Goal: Transaction & Acquisition: Purchase product/service

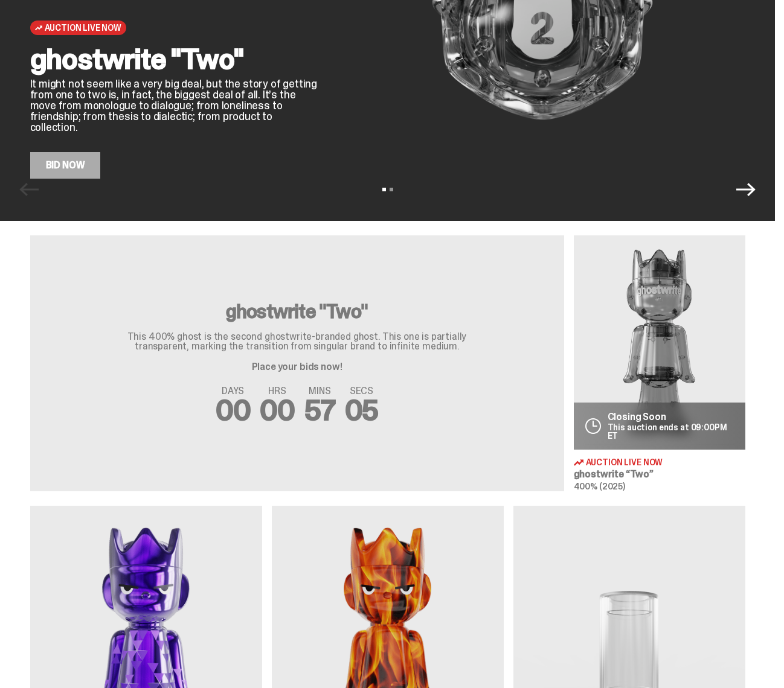
scroll to position [211, 0]
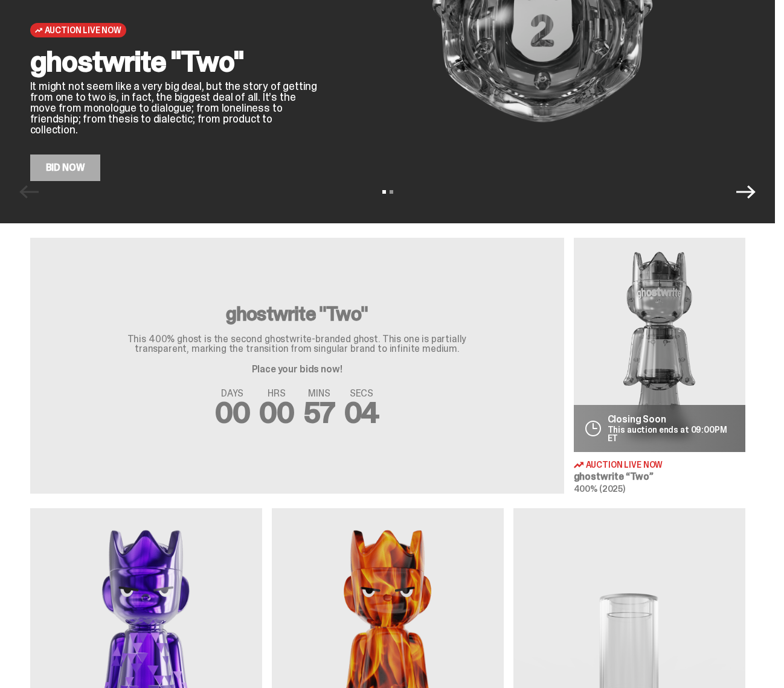
click at [410, 406] on div "DAYS 00 HRS 00 MINS 57 SECS 04" at bounding box center [297, 408] width 505 height 39
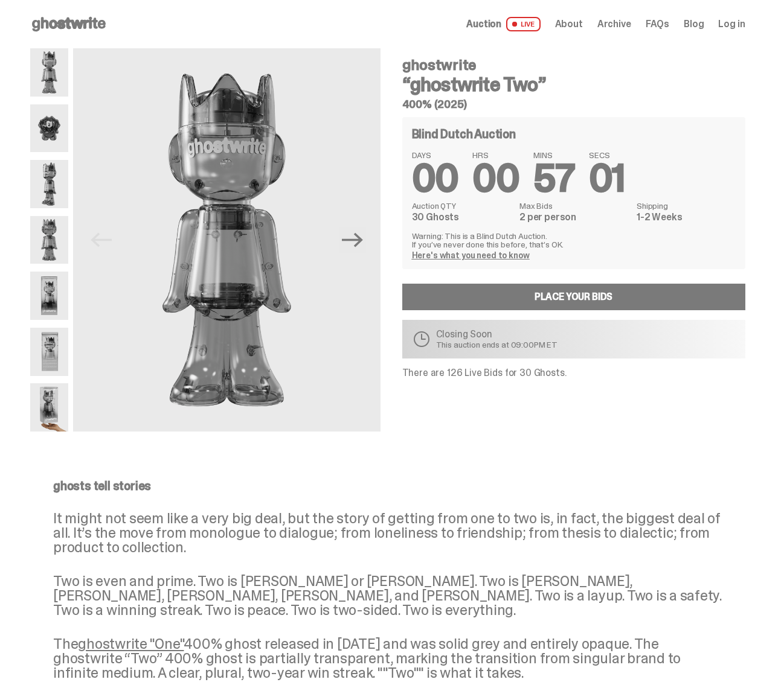
click at [743, 25] on span "Log in" at bounding box center [731, 24] width 27 height 10
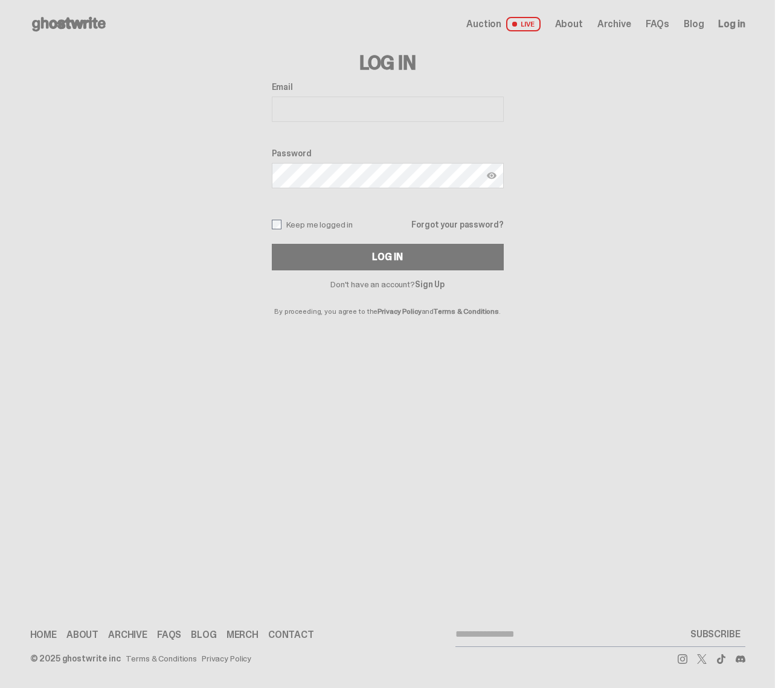
click at [491, 106] on input "Email" at bounding box center [388, 109] width 232 height 25
drag, startPoint x: 491, startPoint y: 106, endPoint x: 479, endPoint y: 106, distance: 12.1
click at [488, 106] on input "Email" at bounding box center [388, 109] width 232 height 25
click at [298, 109] on input "Email" at bounding box center [388, 109] width 232 height 25
type input "**********"
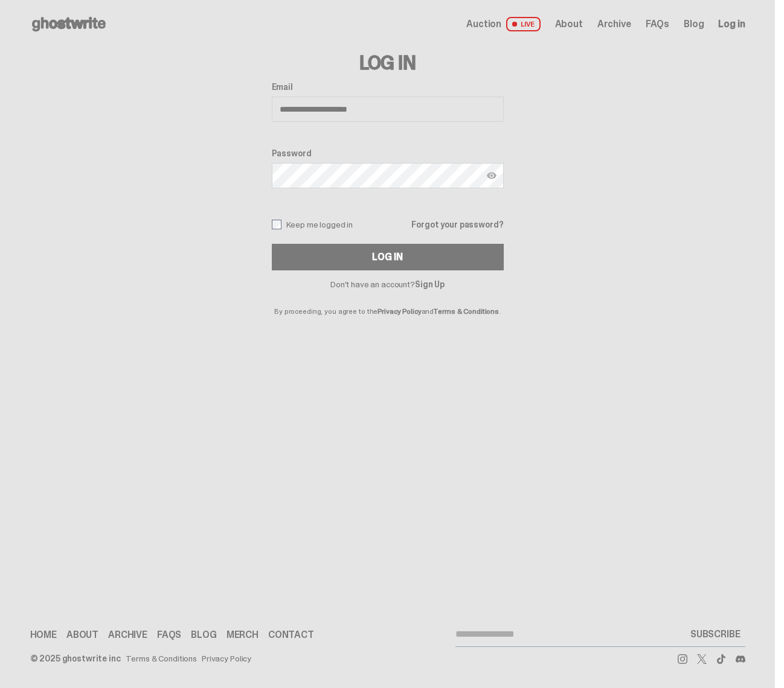
click at [392, 257] on button "Log In" at bounding box center [388, 257] width 232 height 27
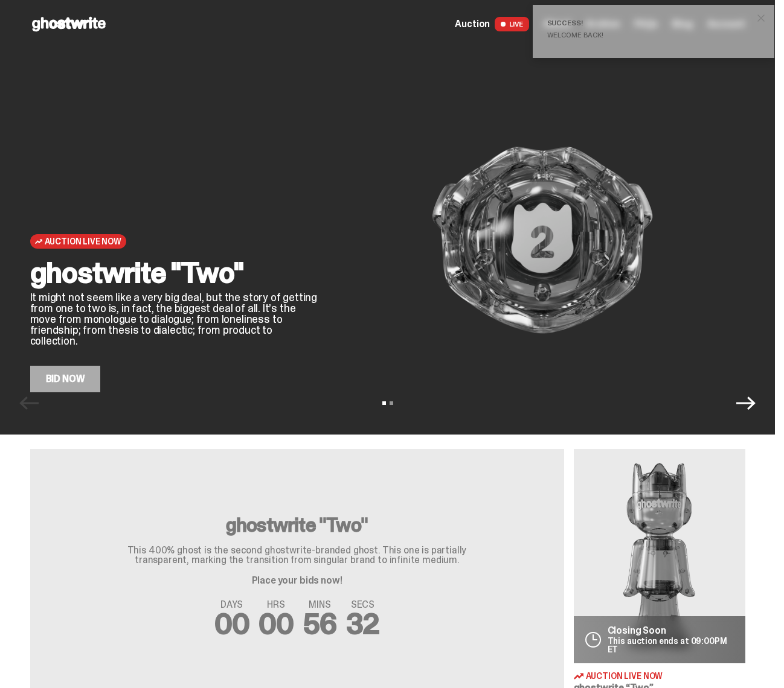
click at [485, 24] on span "Auction" at bounding box center [472, 24] width 35 height 10
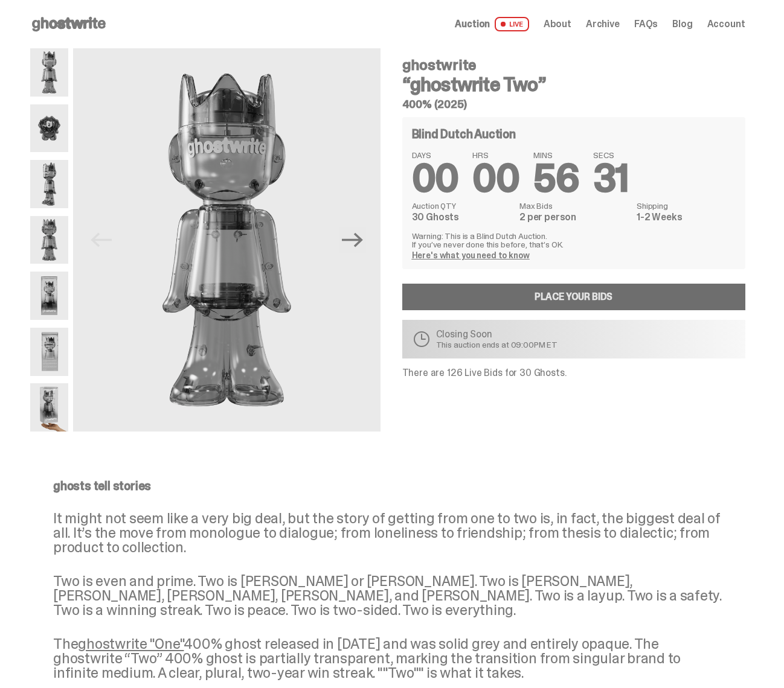
click at [581, 295] on link "Place your Bids" at bounding box center [573, 297] width 343 height 27
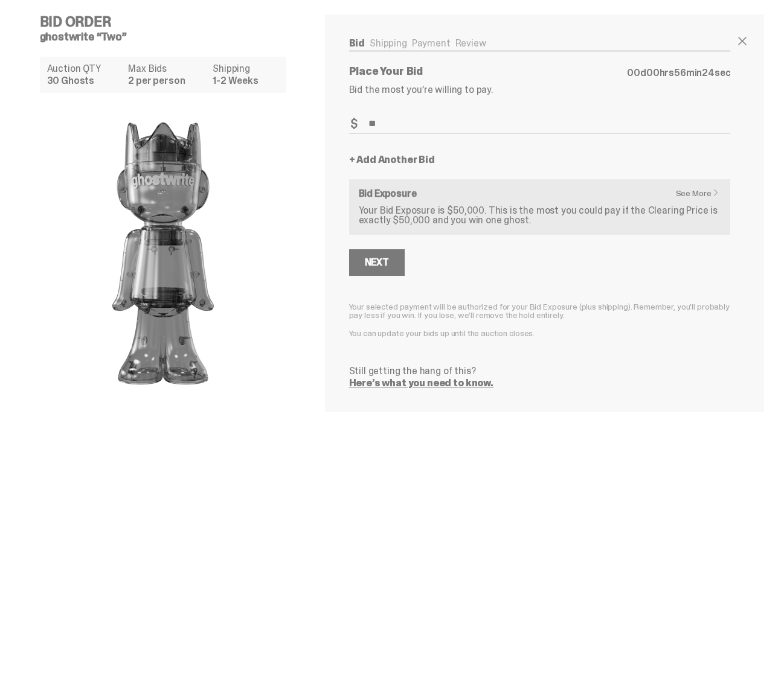
type input "*"
type input "***"
click at [386, 255] on button "Next" at bounding box center [377, 262] width 56 height 27
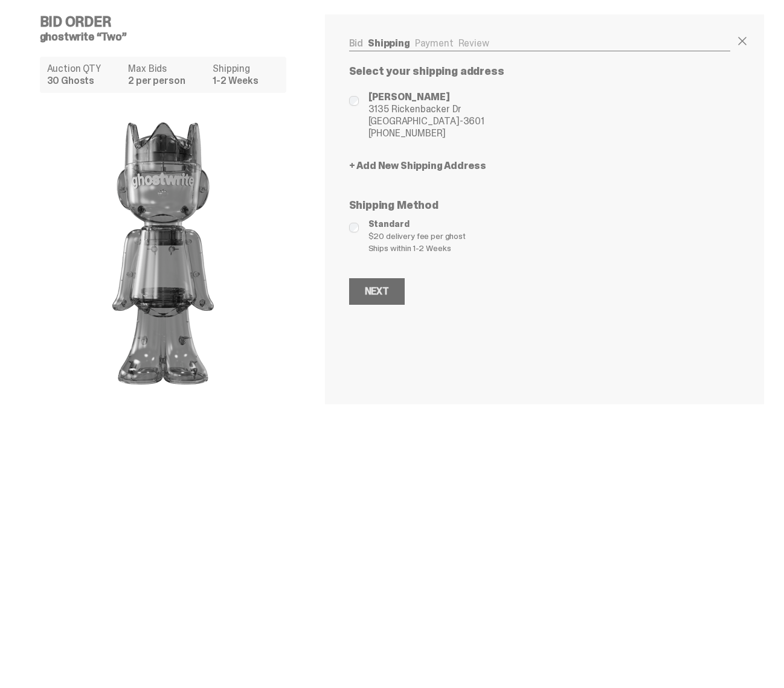
click at [386, 293] on div "Next" at bounding box center [377, 292] width 24 height 10
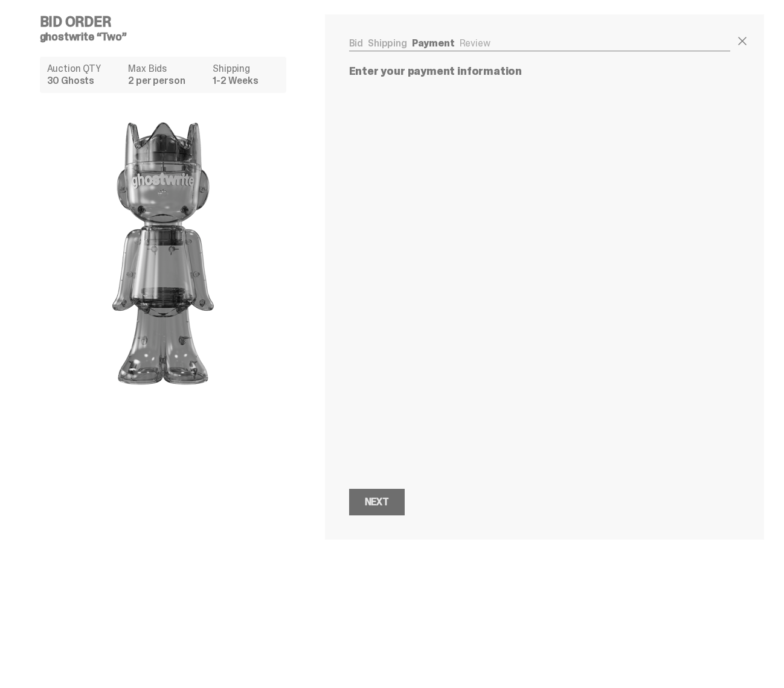
click at [381, 497] on div "Next" at bounding box center [377, 502] width 24 height 10
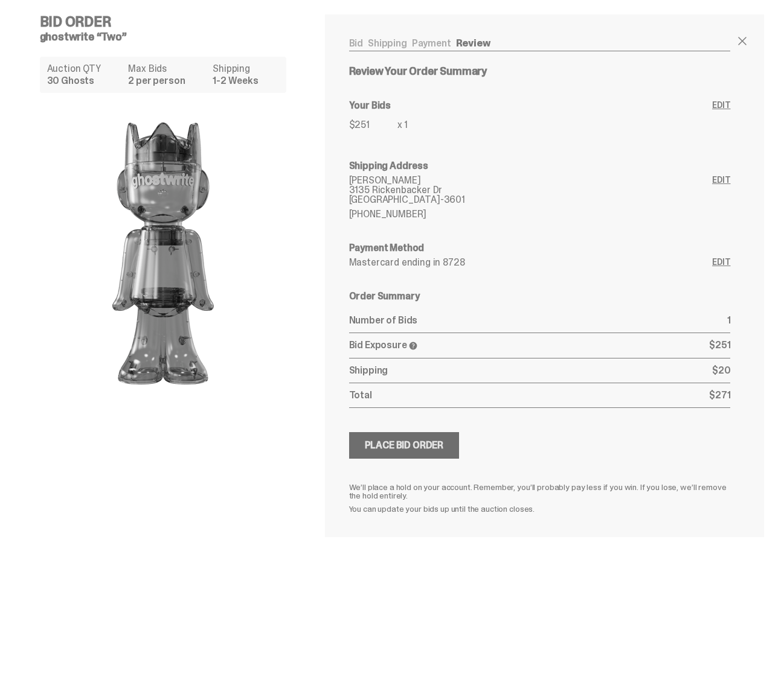
click at [420, 452] on button "Submitting Bids Place Bid Order" at bounding box center [404, 445] width 110 height 27
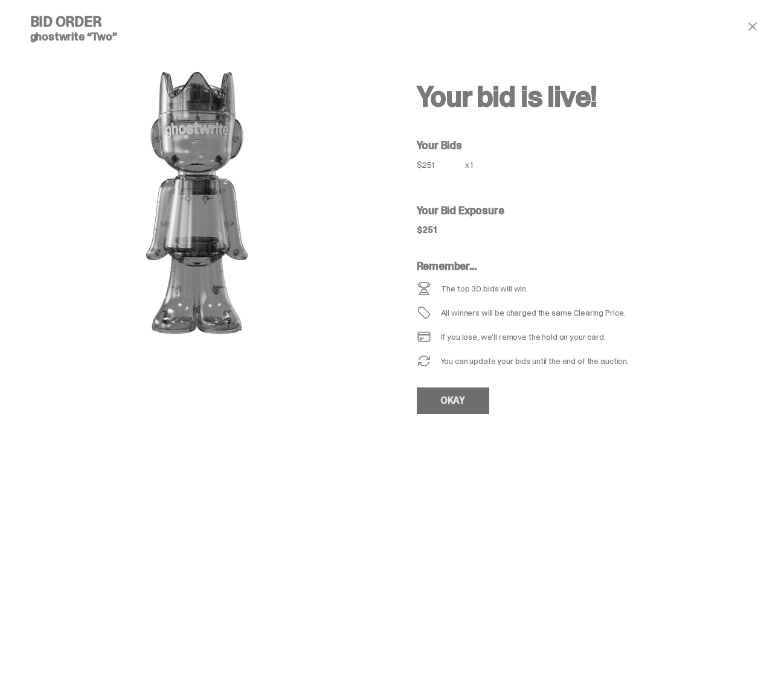
click at [462, 407] on link "OKAY" at bounding box center [452, 401] width 72 height 27
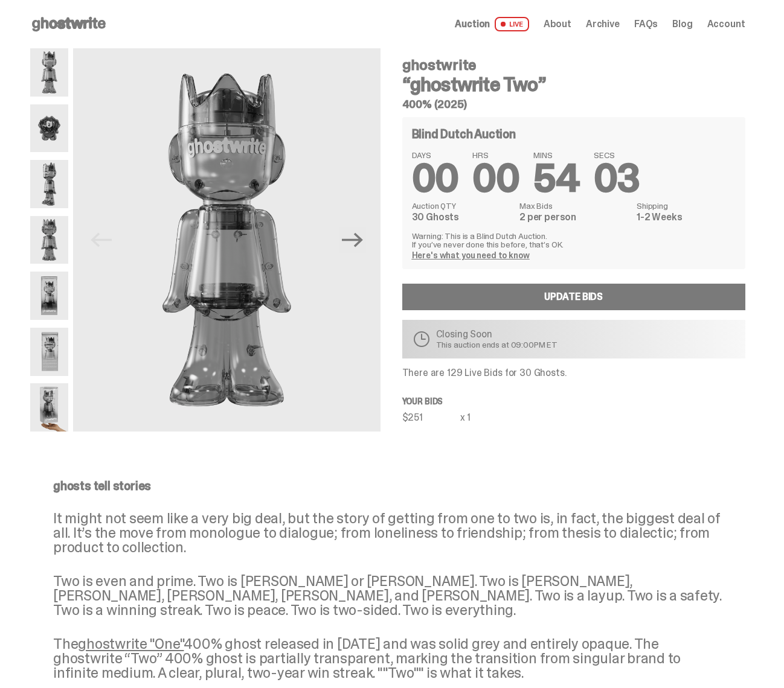
click at [56, 305] on img at bounding box center [49, 296] width 39 height 48
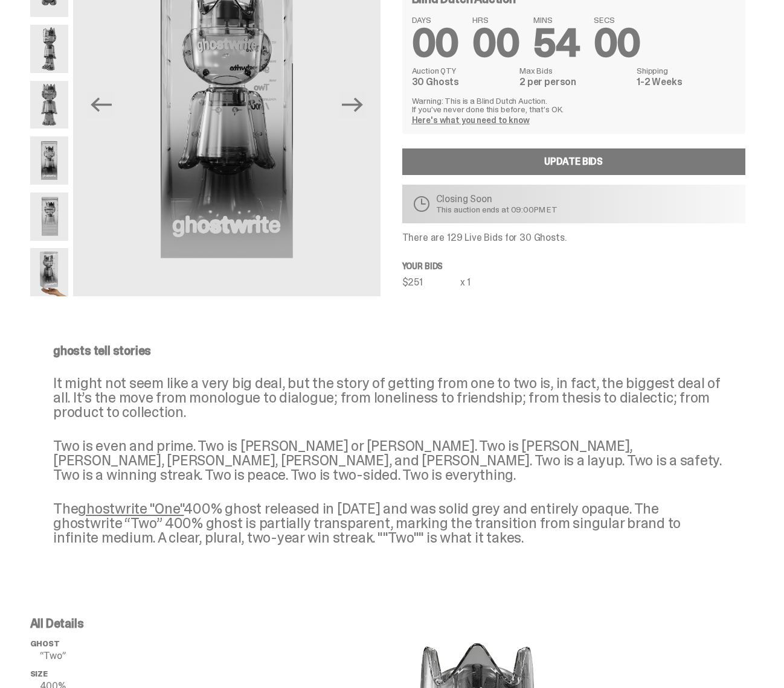
scroll to position [136, 0]
click at [59, 287] on img at bounding box center [49, 271] width 39 height 48
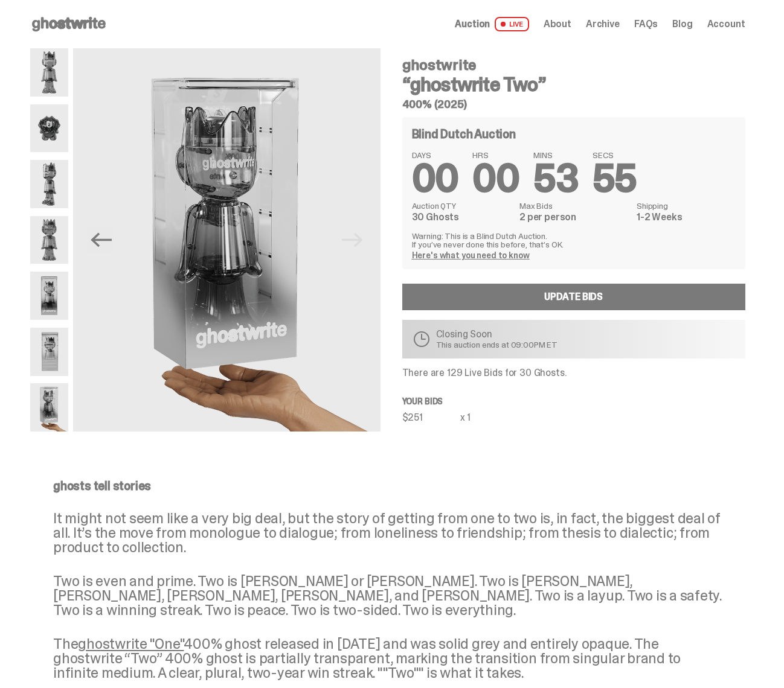
click at [51, 141] on img at bounding box center [49, 128] width 39 height 48
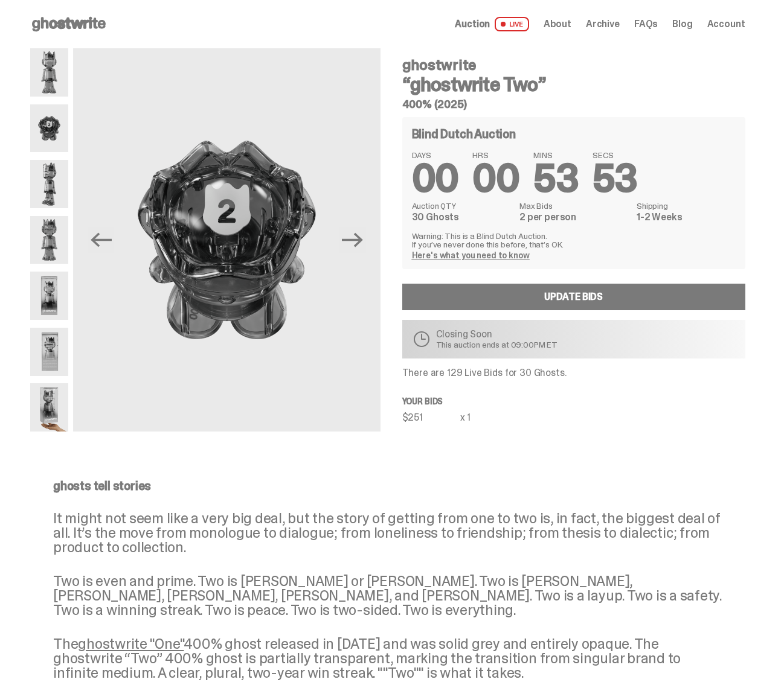
click at [52, 69] on img at bounding box center [49, 72] width 39 height 48
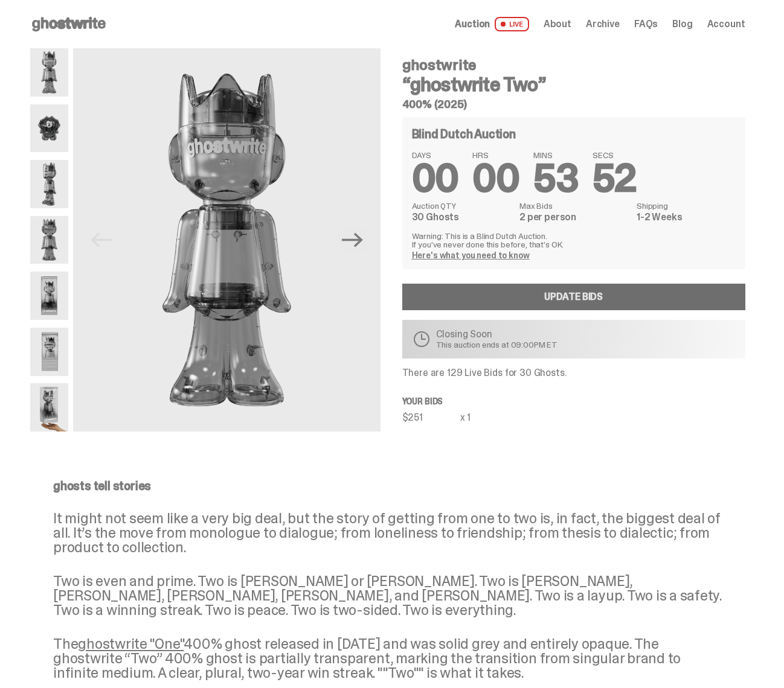
click at [603, 304] on link "Update Bids" at bounding box center [573, 297] width 343 height 27
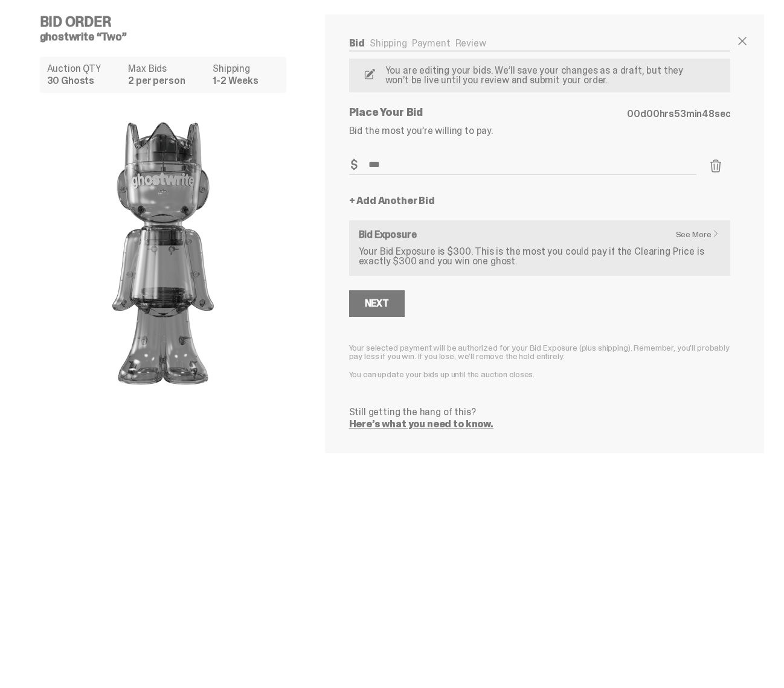
type input "***"
click at [356, 200] on link "+ Add Another Bid" at bounding box center [392, 201] width 86 height 10
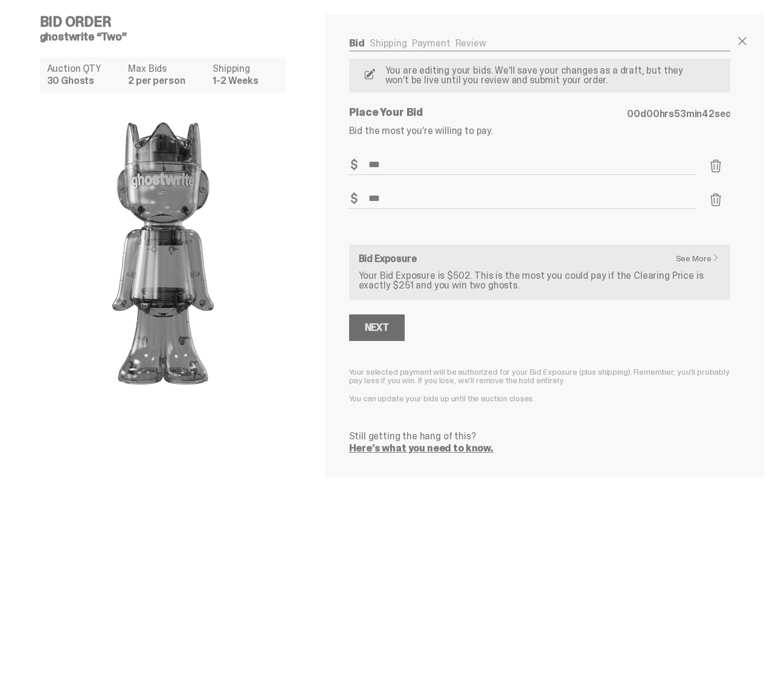
type input "***"
click at [388, 314] on button "Next" at bounding box center [377, 327] width 56 height 27
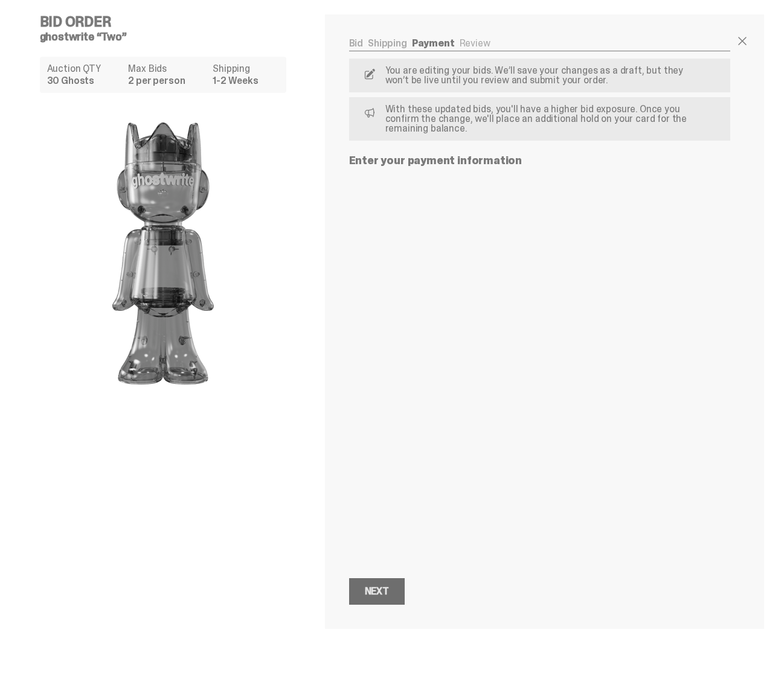
click at [374, 599] on button "Next Next" at bounding box center [377, 591] width 56 height 27
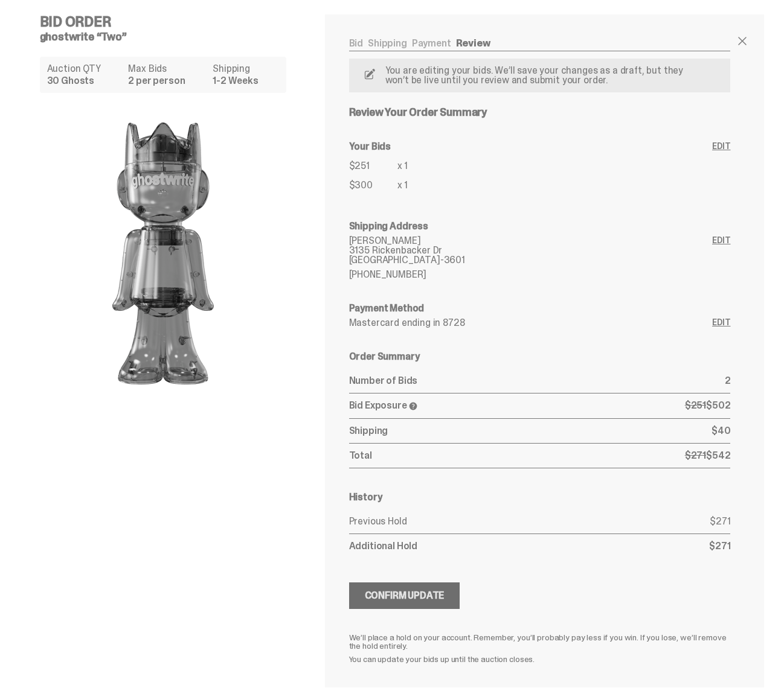
click at [420, 593] on div "Confirm Update" at bounding box center [405, 596] width 80 height 10
